Goal: Transaction & Acquisition: Purchase product/service

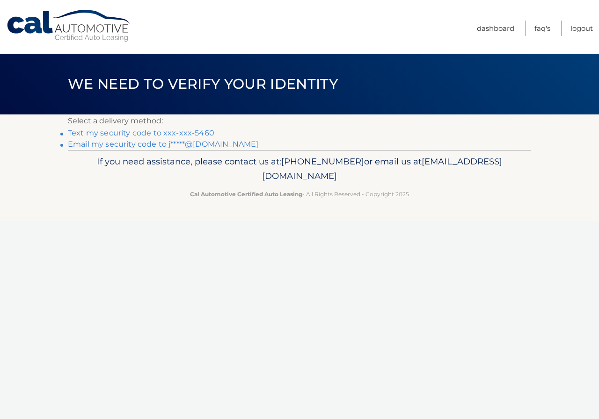
click at [180, 135] on link "Text my security code to xxx-xxx-5460" at bounding box center [141, 133] width 146 height 9
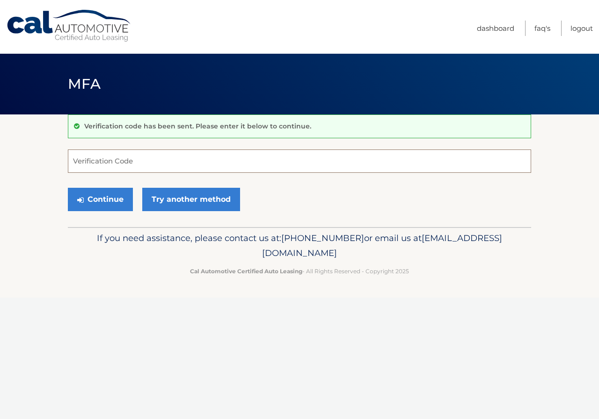
click at [137, 164] on input "Verification Code" at bounding box center [299, 161] width 463 height 23
type input "110997"
click at [85, 199] on button "Continue" at bounding box center [100, 199] width 65 height 23
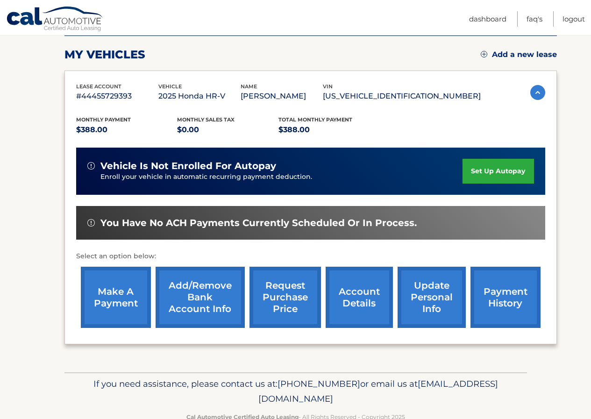
scroll to position [141, 0]
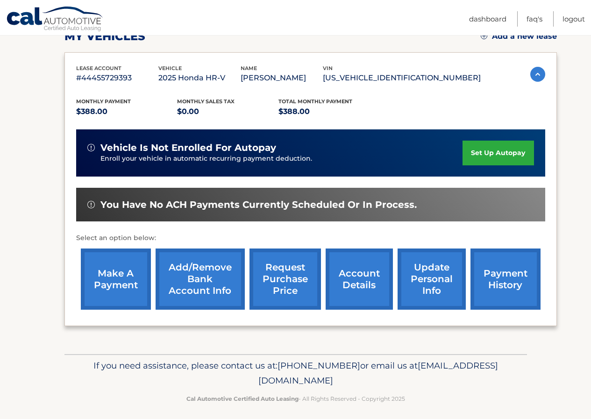
click at [113, 280] on link "make a payment" at bounding box center [116, 279] width 70 height 61
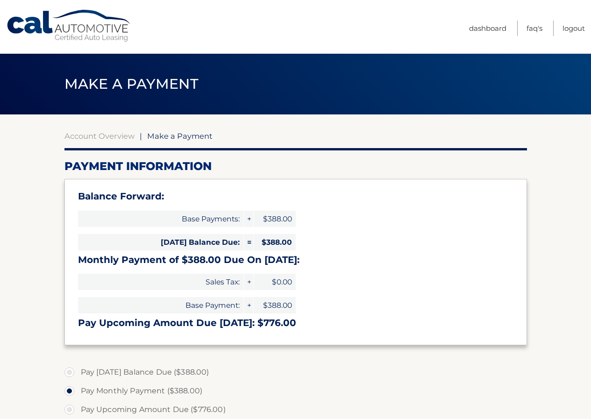
select select "NTZmMzE3MjYtMzNiYi00NjM5LWFhOGItMmNhNTI3NThlYzA2"
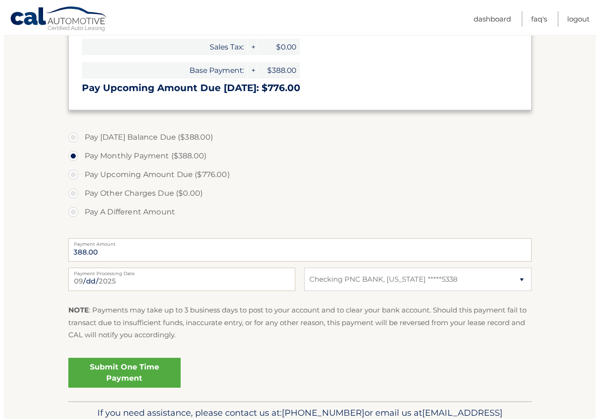
scroll to position [242, 0]
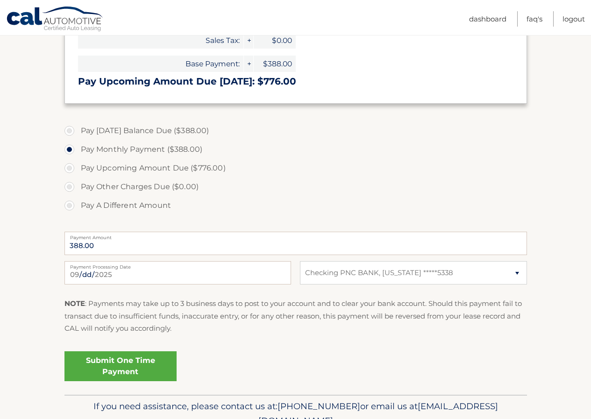
click at [130, 374] on link "Submit One Time Payment" at bounding box center [121, 367] width 112 height 30
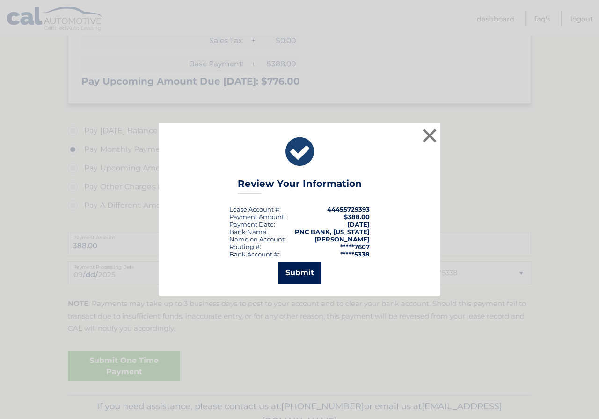
click at [301, 273] on button "Submit" at bounding box center [299, 273] width 43 height 22
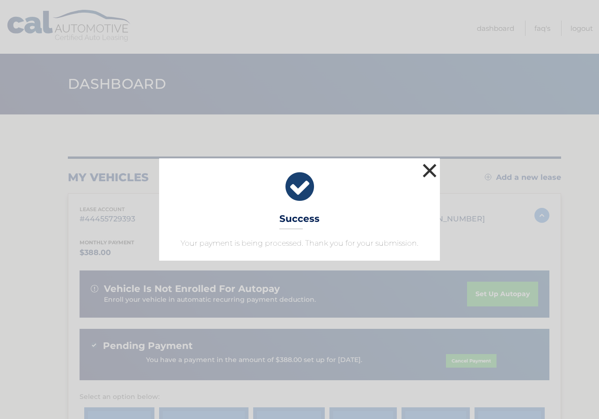
click at [431, 172] on button "×" at bounding box center [429, 170] width 19 height 19
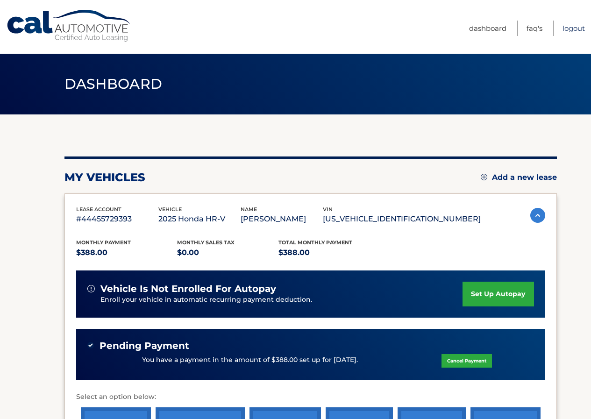
click at [577, 28] on link "Logout" at bounding box center [574, 28] width 22 height 15
